Goal: Task Accomplishment & Management: Manage account settings

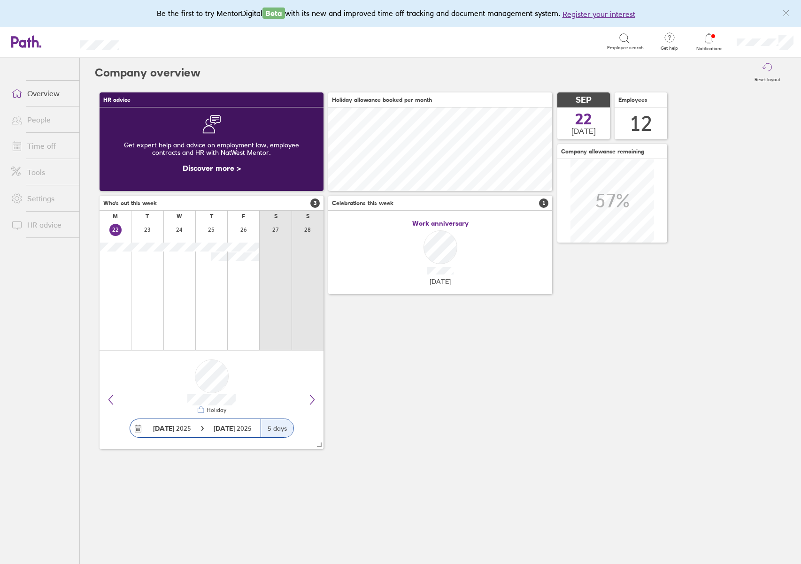
scroll to position [84, 224]
click at [41, 148] on link "Time off" at bounding box center [42, 146] width 76 height 19
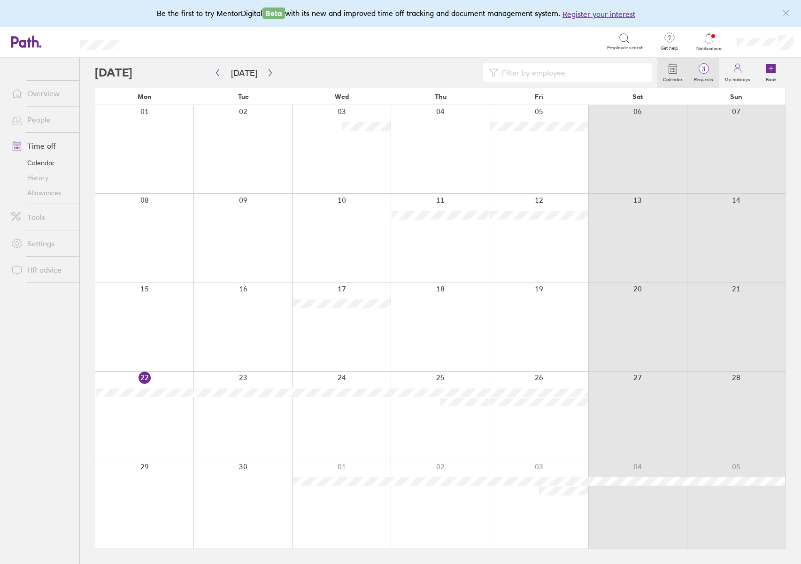
click at [705, 70] on span "3" at bounding box center [703, 69] width 31 height 8
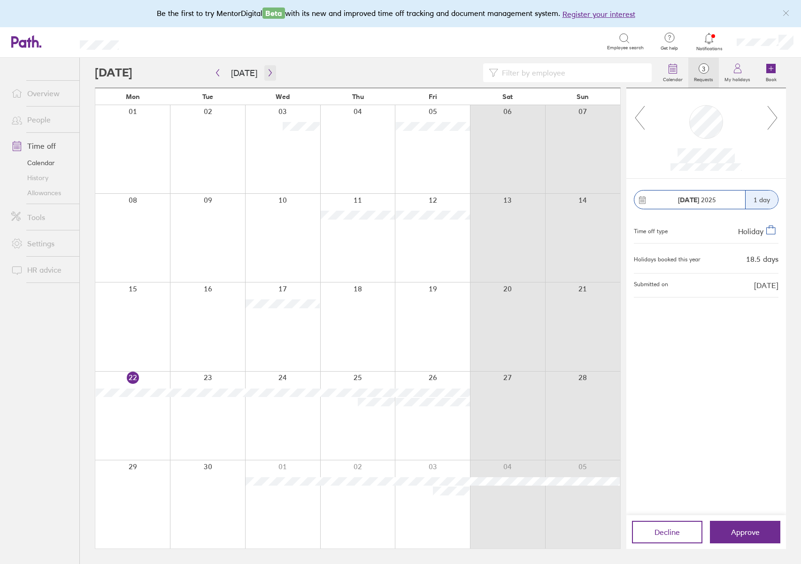
click at [269, 72] on icon "button" at bounding box center [270, 73] width 7 height 8
click at [741, 530] on span "Approve" at bounding box center [745, 532] width 29 height 8
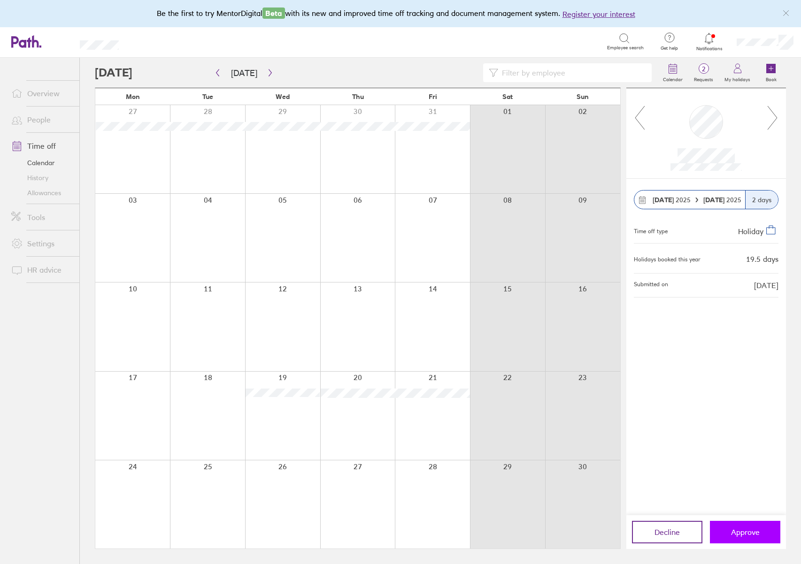
click at [738, 530] on span "Approve" at bounding box center [745, 532] width 29 height 8
click at [217, 69] on button "button" at bounding box center [218, 72] width 12 height 15
click at [756, 534] on span "Approve" at bounding box center [745, 532] width 29 height 8
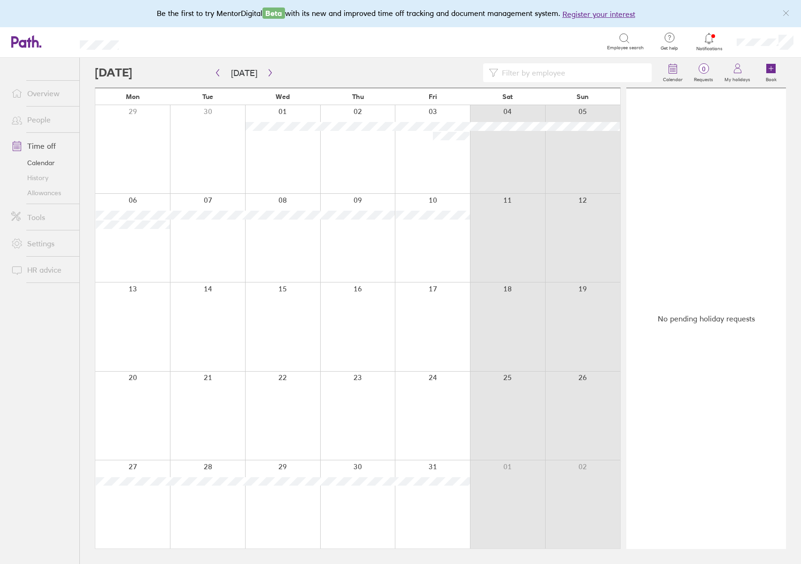
click at [710, 41] on icon at bounding box center [708, 38] width 11 height 11
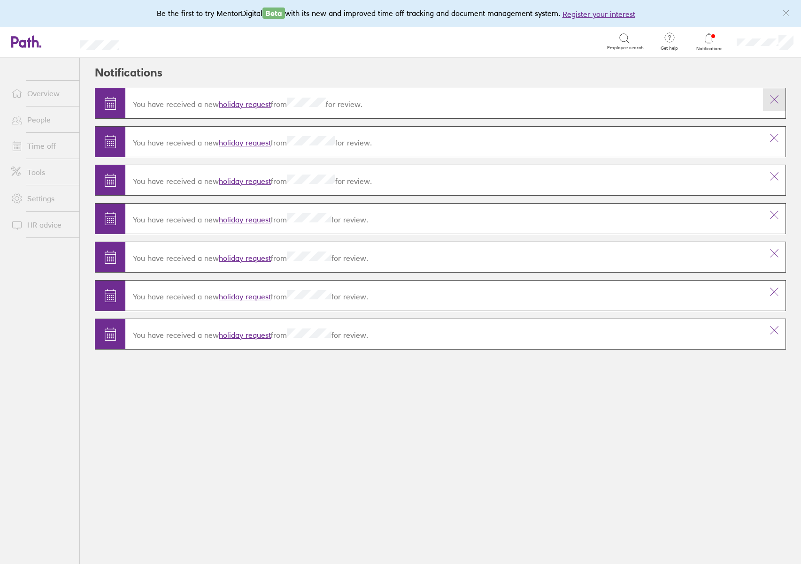
click at [774, 100] on icon at bounding box center [774, 99] width 11 height 11
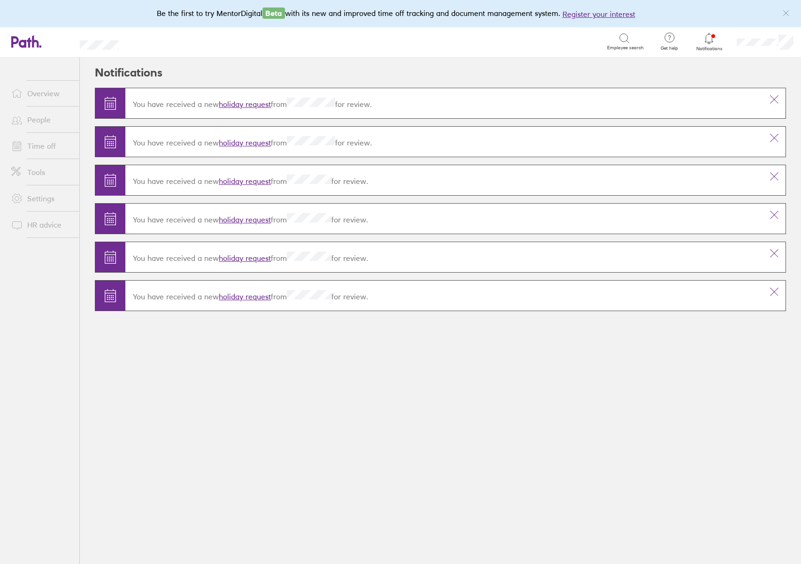
click at [774, 100] on icon at bounding box center [774, 99] width 11 height 11
click at [779, 132] on icon at bounding box center [774, 137] width 11 height 11
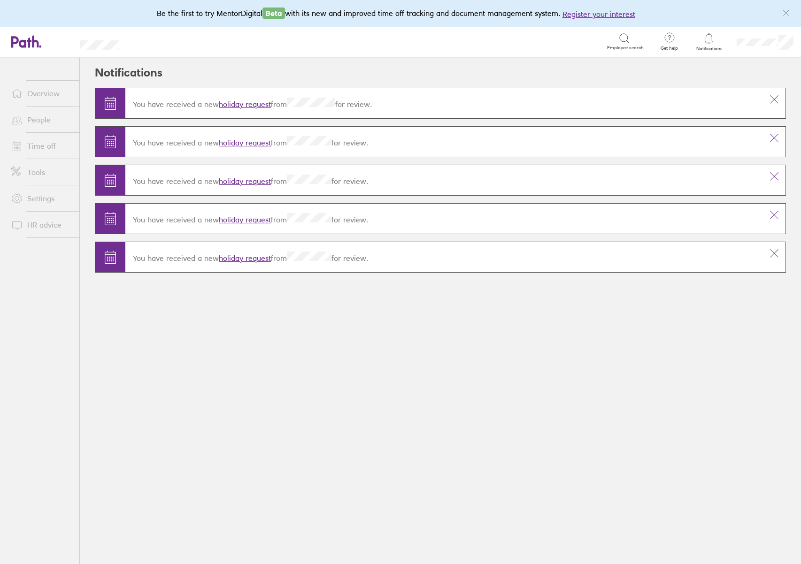
click at [779, 100] on icon at bounding box center [774, 99] width 11 height 11
click at [775, 132] on icon at bounding box center [774, 137] width 11 height 11
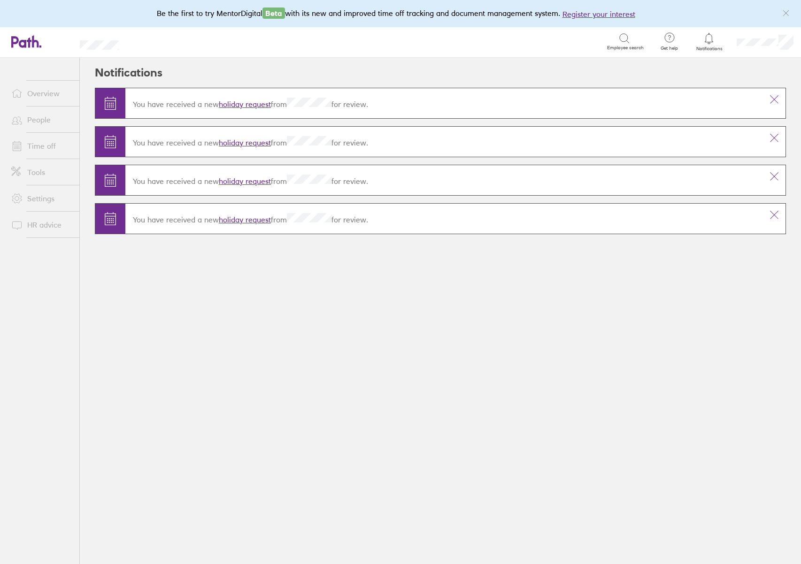
click at [775, 102] on icon at bounding box center [774, 99] width 11 height 11
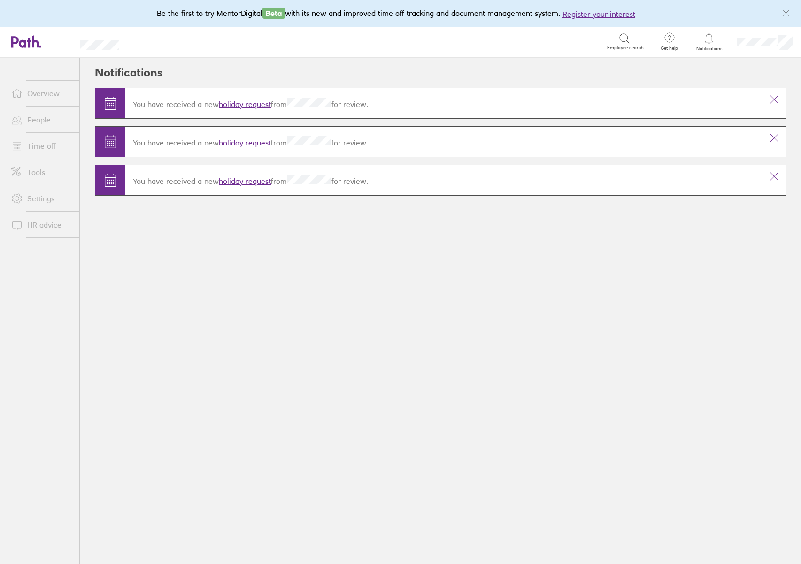
click at [775, 102] on icon at bounding box center [774, 99] width 11 height 11
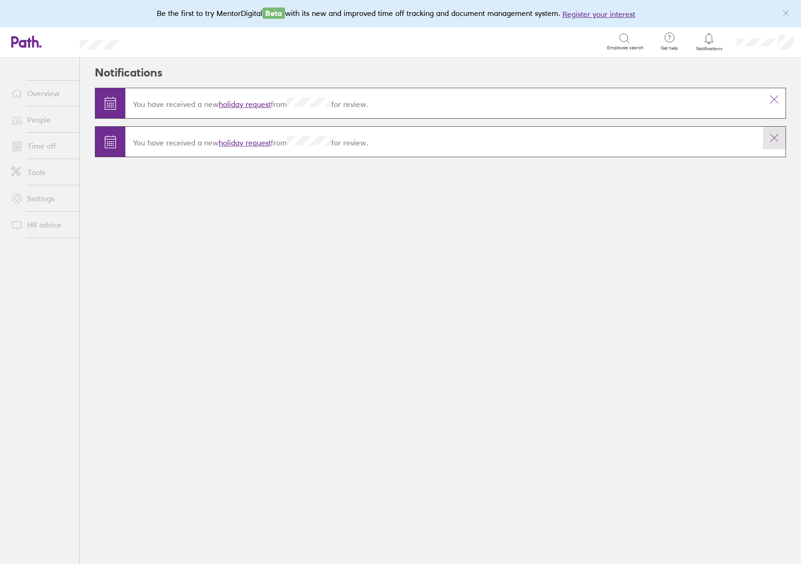
click at [772, 142] on icon at bounding box center [774, 137] width 11 height 11
click at [776, 98] on icon at bounding box center [775, 100] width 8 height 8
click at [777, 99] on icon at bounding box center [774, 99] width 11 height 11
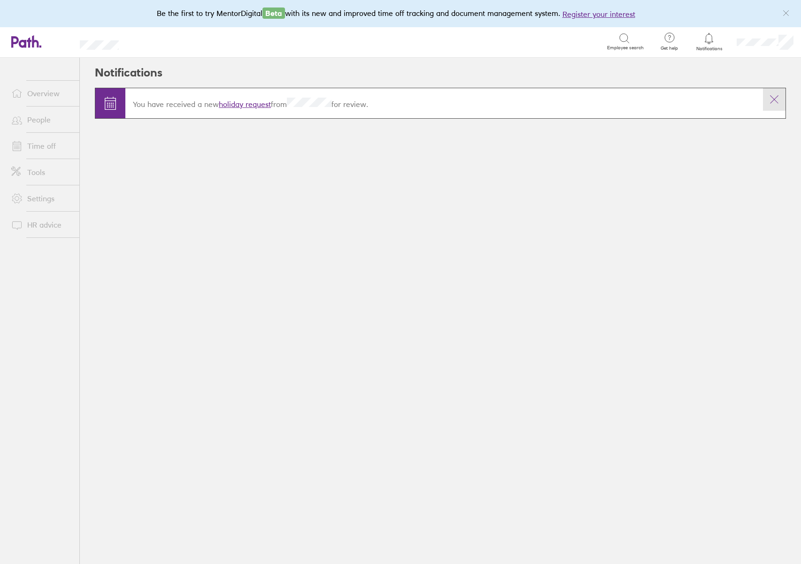
click at [774, 101] on icon at bounding box center [774, 99] width 11 height 11
